Goal: Task Accomplishment & Management: Manage account settings

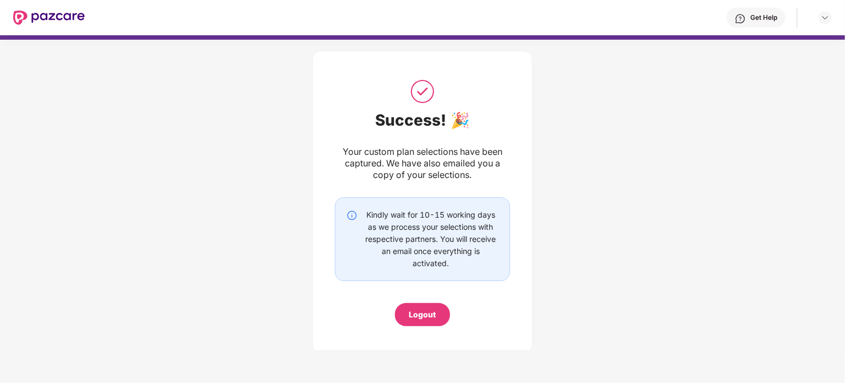
click at [15, 15] on img at bounding box center [49, 17] width 72 height 14
click at [196, 163] on div "Success! 🎉 Your custom plan selections have been captured. We have also emailed…" at bounding box center [422, 199] width 845 height 330
click at [425, 316] on div "Logout" at bounding box center [422, 315] width 27 height 12
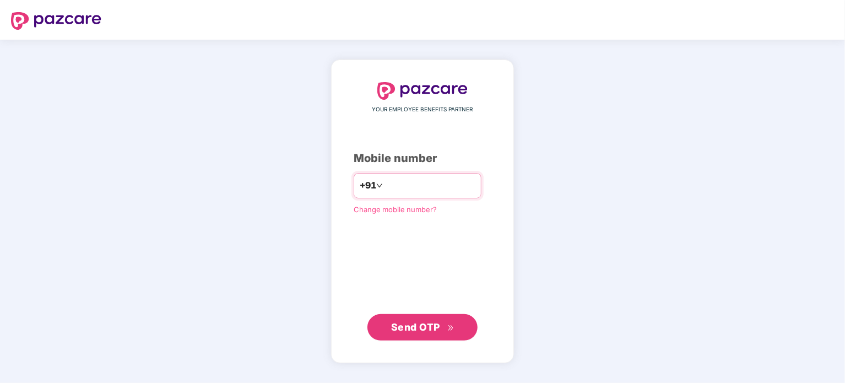
click at [401, 193] on input "number" at bounding box center [430, 186] width 90 height 18
type input "**********"
click at [415, 334] on span "Send OTP" at bounding box center [422, 327] width 63 height 15
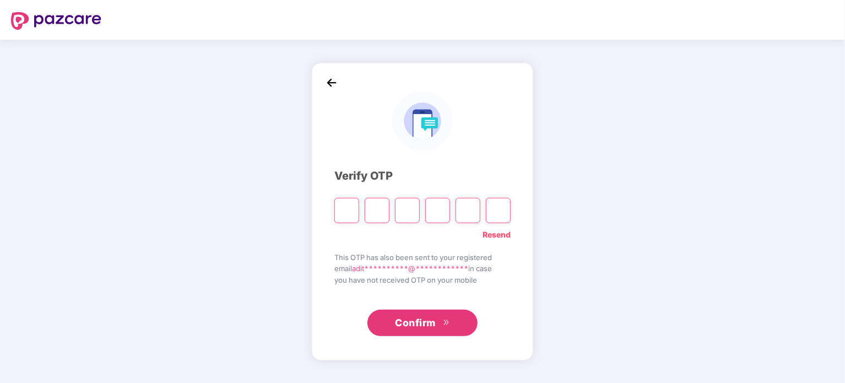
type input "*"
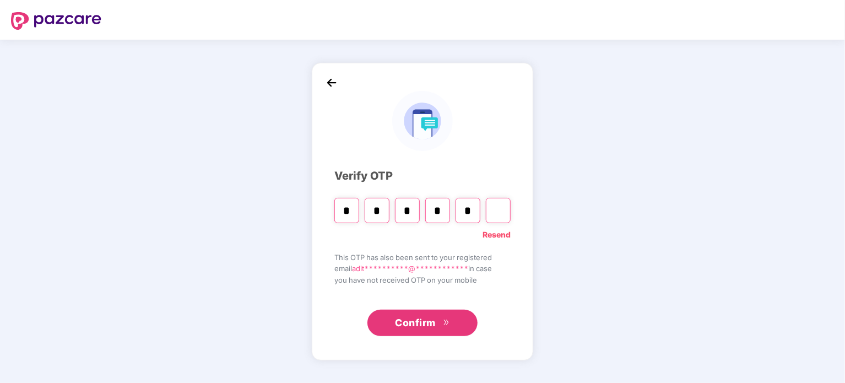
type input "*"
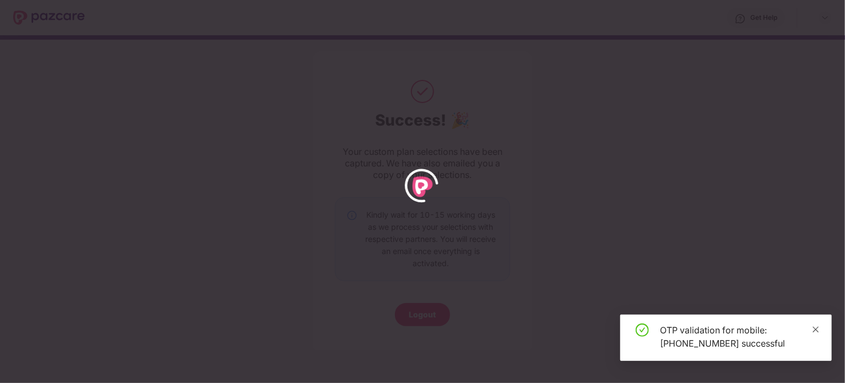
click at [813, 329] on icon "close" at bounding box center [816, 330] width 8 height 8
